Goal: Find specific page/section: Find specific page/section

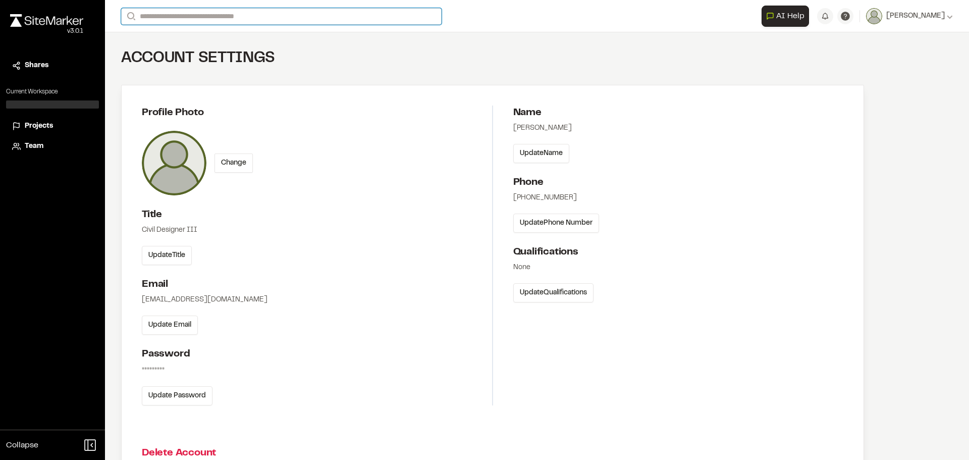
click at [271, 14] on input "Search" at bounding box center [281, 16] width 320 height 17
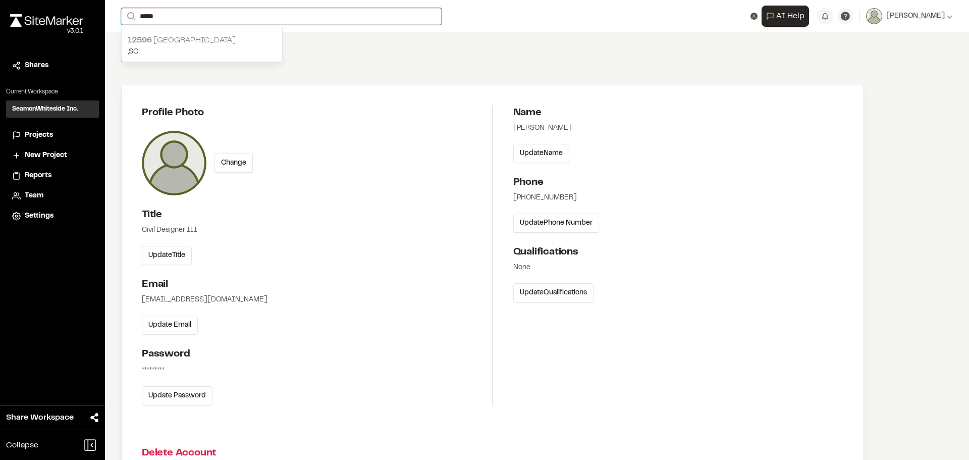
type input "*****"
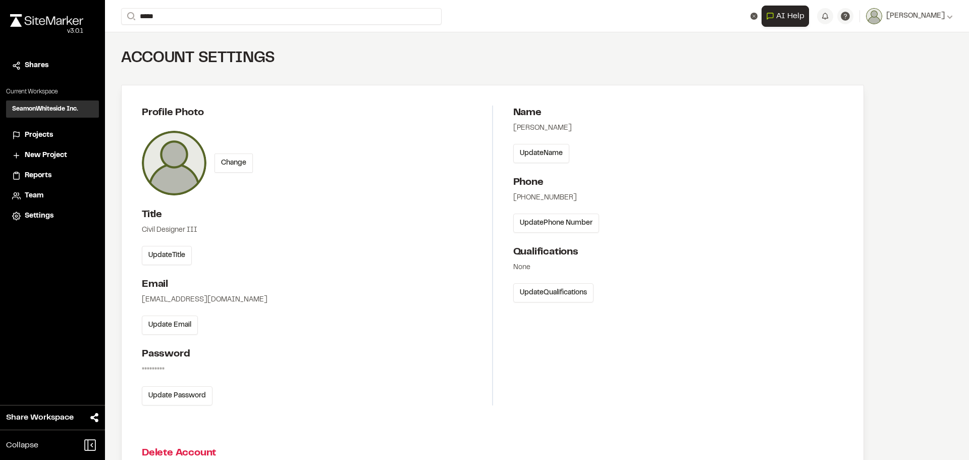
click at [242, 50] on p ", [GEOGRAPHIC_DATA]" at bounding box center [202, 51] width 148 height 11
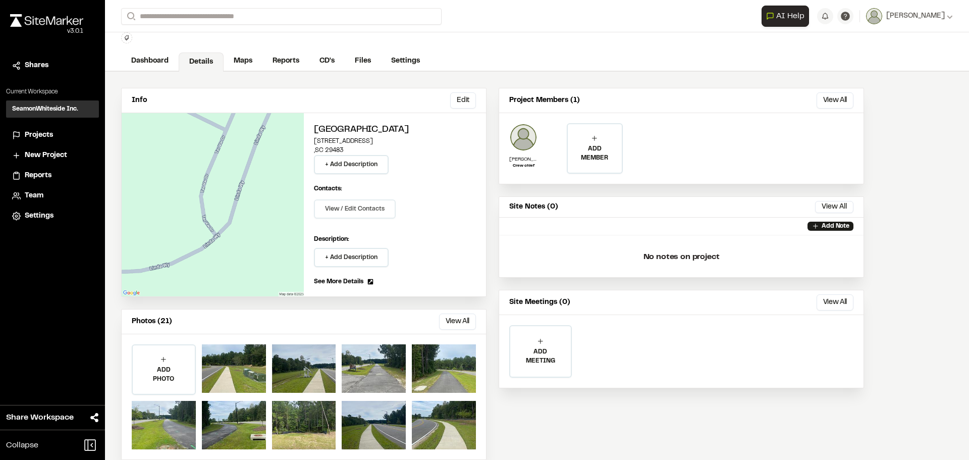
scroll to position [44, 0]
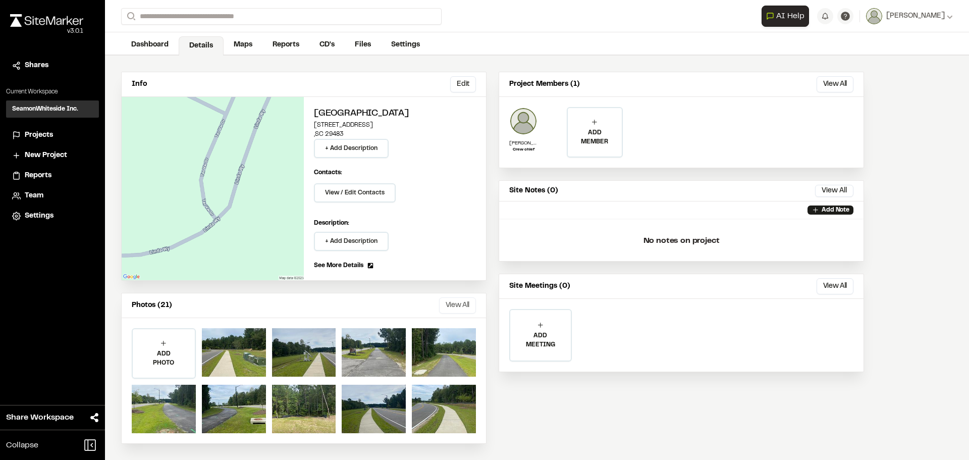
click at [454, 306] on button "View All" at bounding box center [457, 305] width 37 height 16
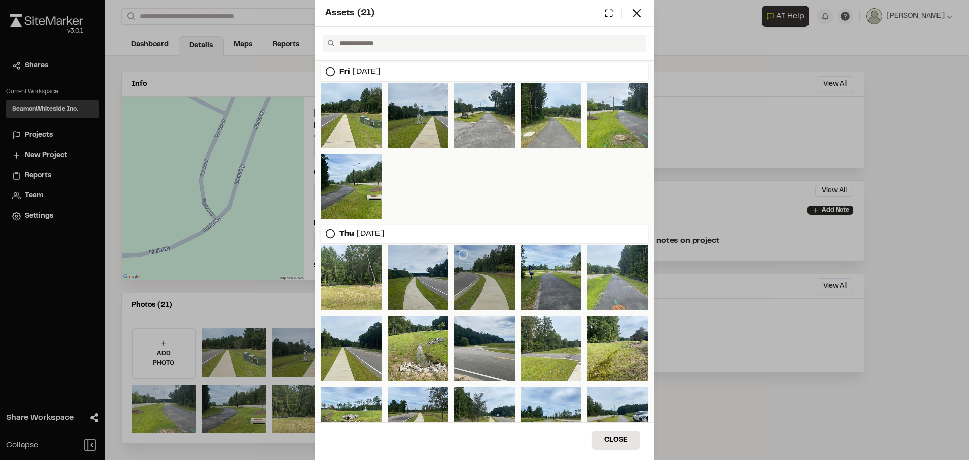
scroll to position [34, 0]
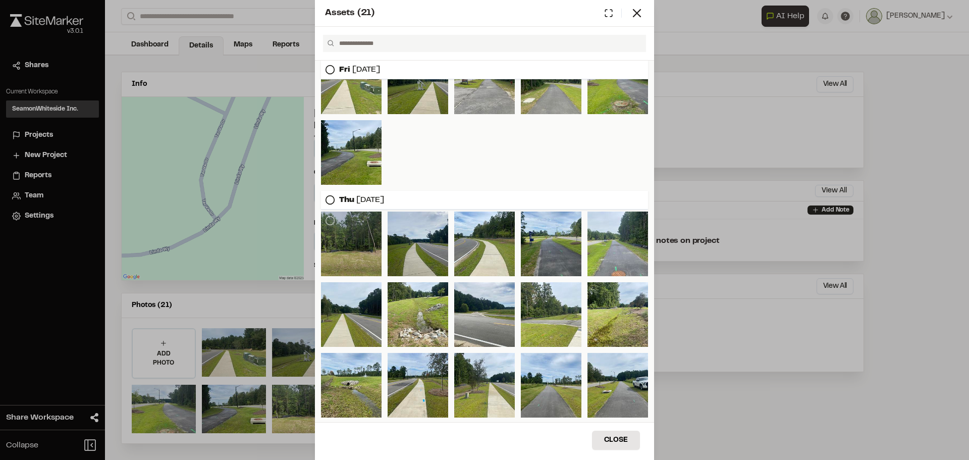
click at [349, 242] on div at bounding box center [351, 243] width 61 height 65
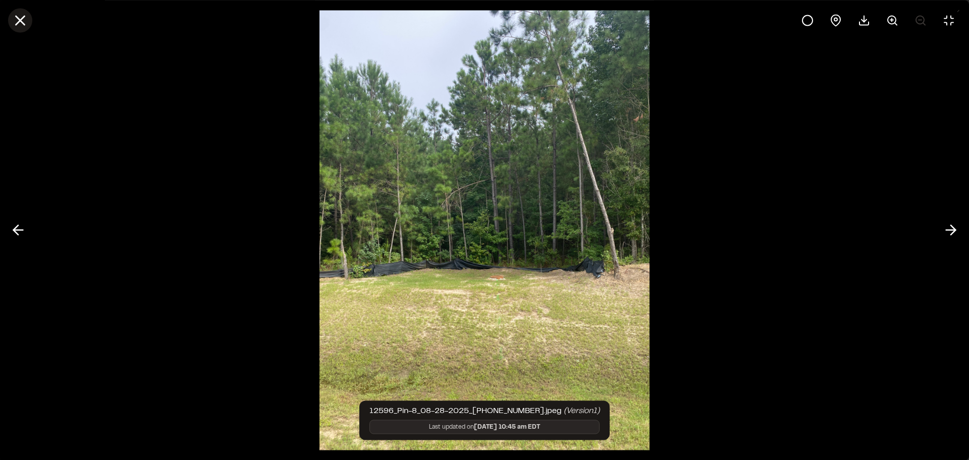
click at [16, 13] on icon at bounding box center [20, 20] width 17 height 17
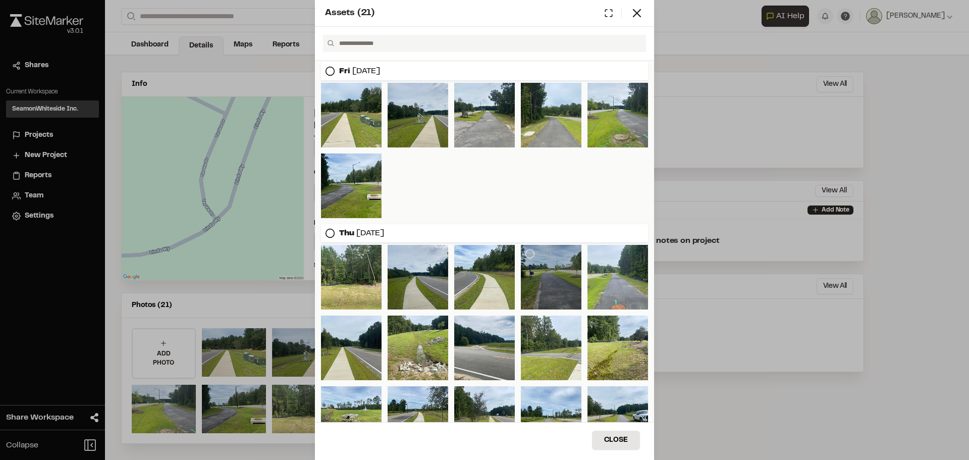
scroll to position [0, 0]
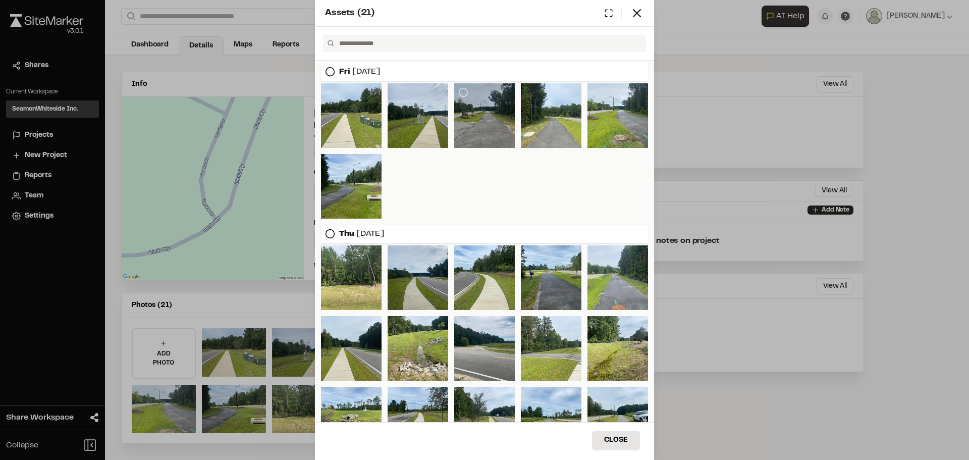
click at [471, 130] on div at bounding box center [484, 115] width 61 height 65
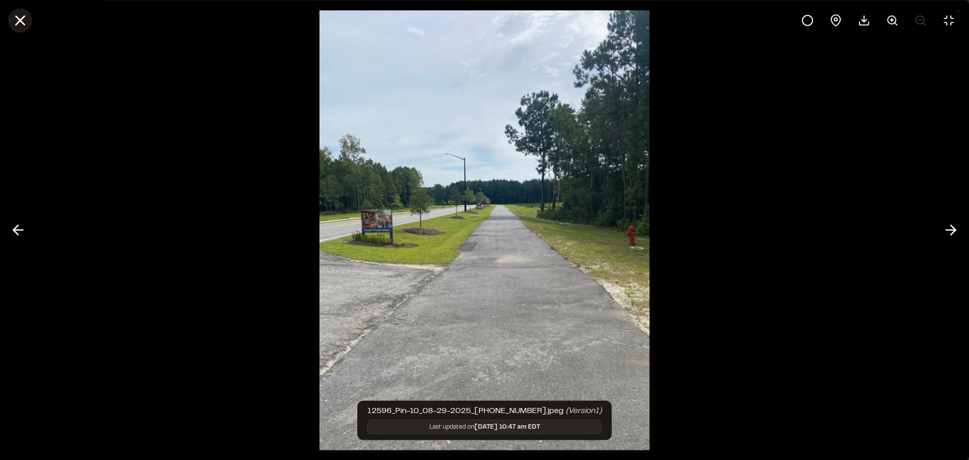
click at [17, 25] on icon at bounding box center [20, 20] width 17 height 17
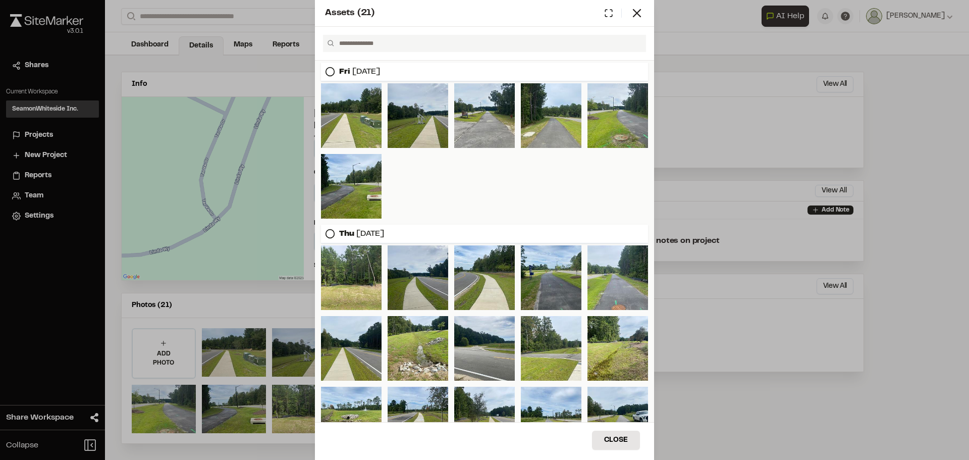
click at [249, 56] on div "Assets ( 21 ) [DATE] [DATE] Close Select Download Zoom to Pin Unselect Download…" at bounding box center [484, 230] width 969 height 460
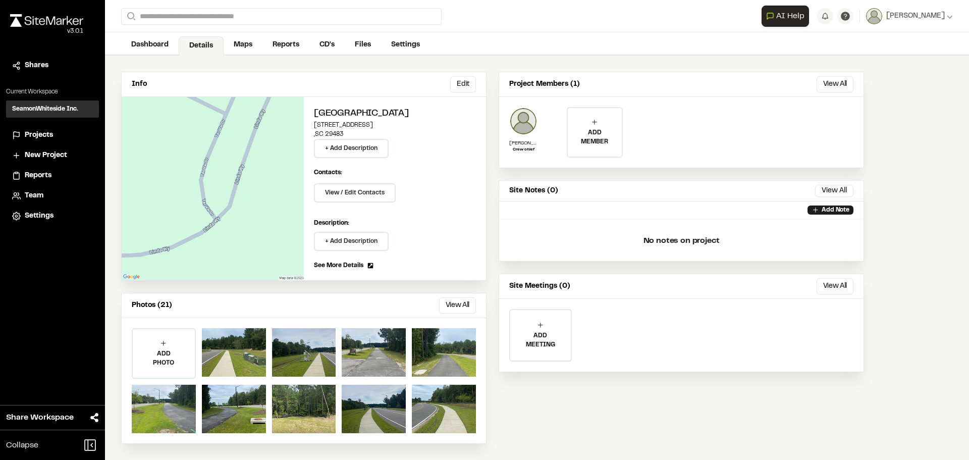
click at [240, 46] on link "Maps" at bounding box center [242, 44] width 39 height 19
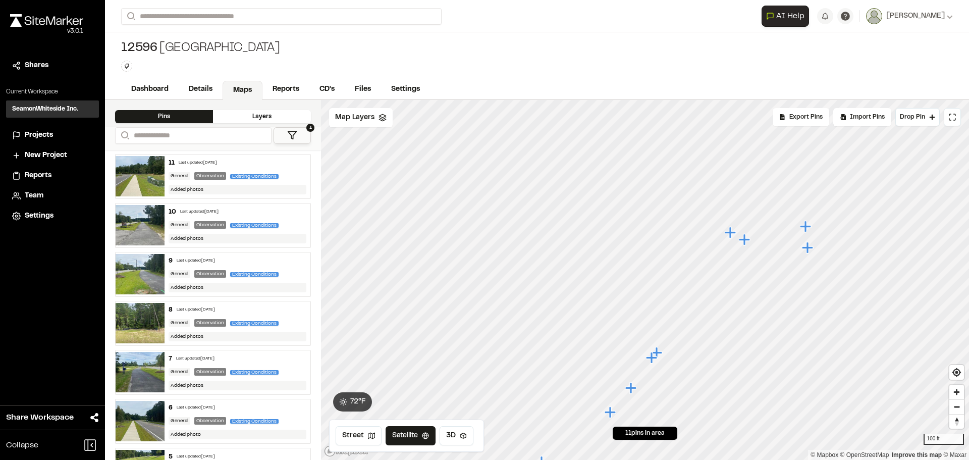
click at [629, 391] on icon "Map marker" at bounding box center [631, 387] width 13 height 13
click at [647, 278] on icon "Map marker" at bounding box center [643, 279] width 11 height 11
